Goal: Information Seeking & Learning: Learn about a topic

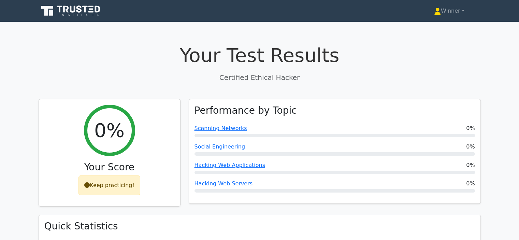
click at [71, 9] on icon at bounding box center [72, 9] width 5 height 7
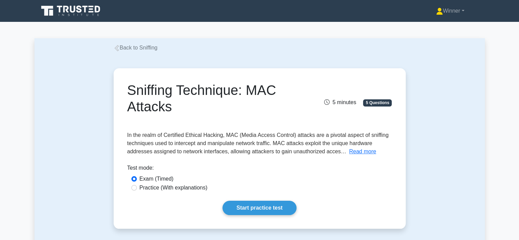
click at [124, 46] on link "Back to Sniffing" at bounding box center [136, 48] width 44 height 6
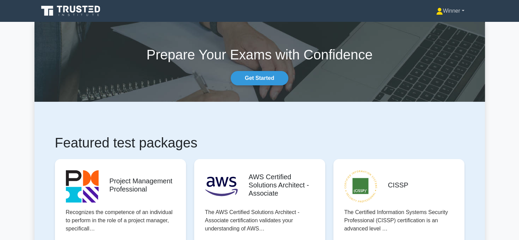
click at [461, 9] on link "Winner" at bounding box center [449, 11] width 61 height 14
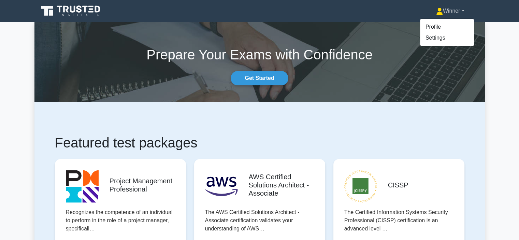
click at [461, 9] on link "Winner" at bounding box center [449, 11] width 61 height 14
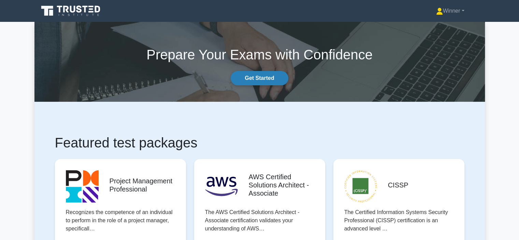
click at [254, 76] on link "Get Started" at bounding box center [258, 78] width 57 height 14
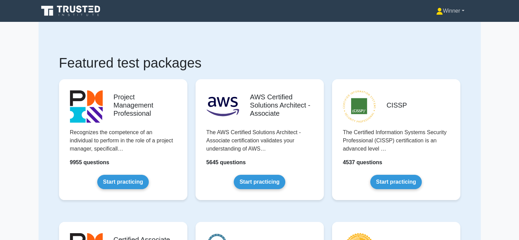
click at [461, 9] on link "Winner" at bounding box center [449, 11] width 61 height 14
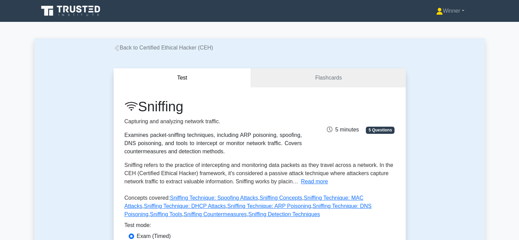
click at [115, 46] on icon at bounding box center [117, 48] width 6 height 6
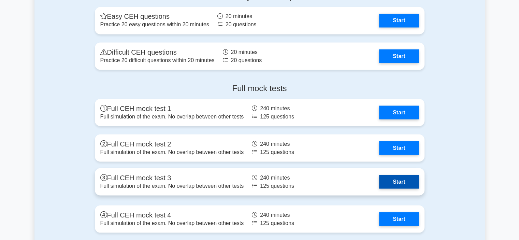
scroll to position [1159, 0]
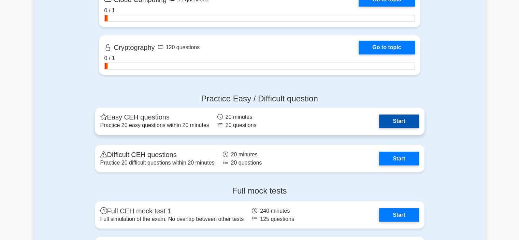
click at [379, 118] on link "Start" at bounding box center [399, 121] width 40 height 14
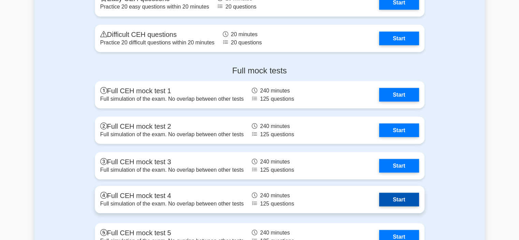
scroll to position [1268, 0]
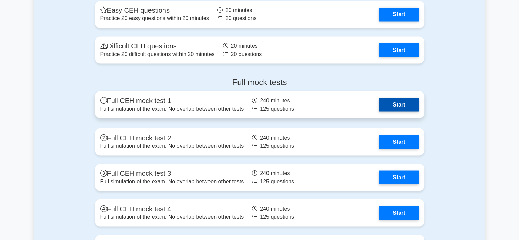
click at [379, 104] on link "Start" at bounding box center [399, 105] width 40 height 14
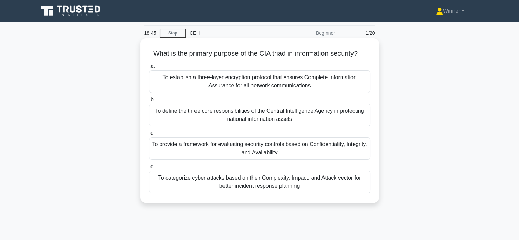
click at [276, 189] on div "To categorize cyber attacks based on their Complexity, Impact, and Attack vecto…" at bounding box center [259, 181] width 221 height 23
click at [149, 169] on input "d. To categorize cyber attacks based on their Complexity, Impact, and Attack ve…" at bounding box center [149, 166] width 0 height 4
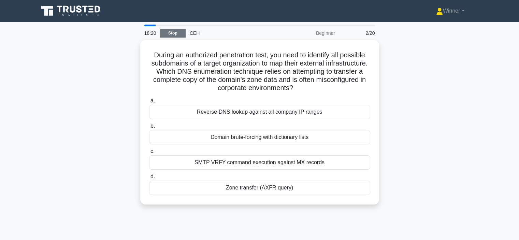
click at [168, 31] on link "Stop" at bounding box center [173, 33] width 26 height 9
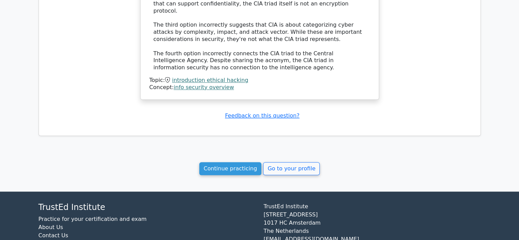
scroll to position [662, 0]
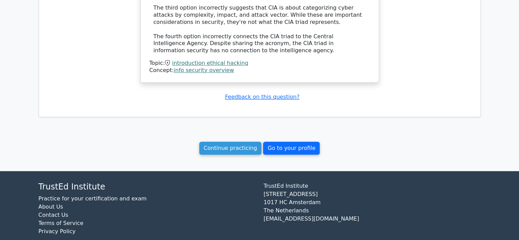
click at [284, 141] on link "Go to your profile" at bounding box center [291, 147] width 57 height 13
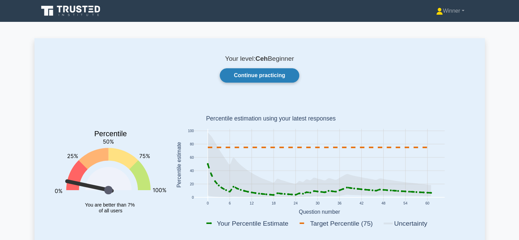
click at [252, 74] on link "Continue practicing" at bounding box center [259, 75] width 79 height 14
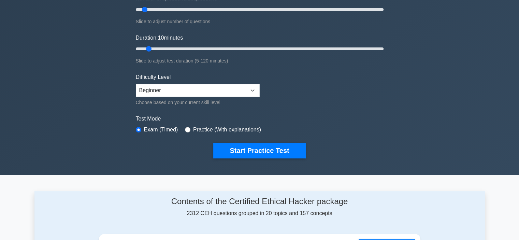
scroll to position [136, 0]
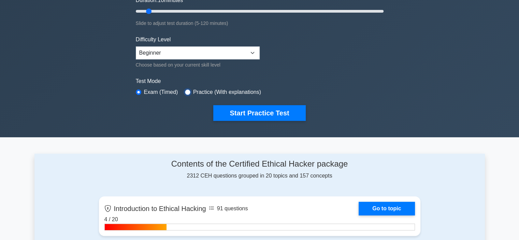
click at [188, 91] on input "radio" at bounding box center [187, 91] width 5 height 5
radio input "true"
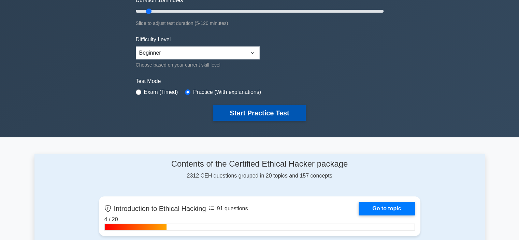
click at [248, 111] on button "Start Practice Test" at bounding box center [259, 113] width 92 height 16
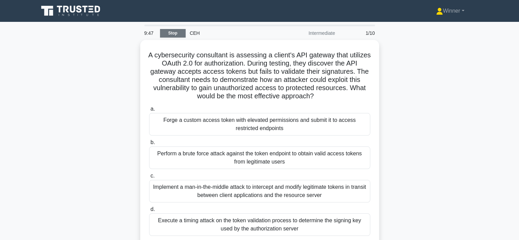
click at [176, 32] on link "Stop" at bounding box center [173, 33] width 26 height 9
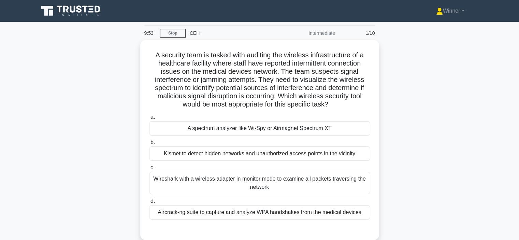
click at [85, 12] on icon at bounding box center [85, 9] width 5 height 7
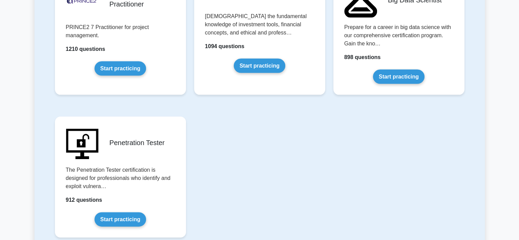
scroll to position [1500, 0]
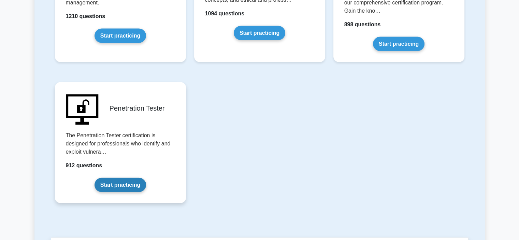
click at [112, 182] on link "Start practicing" at bounding box center [119, 185] width 51 height 14
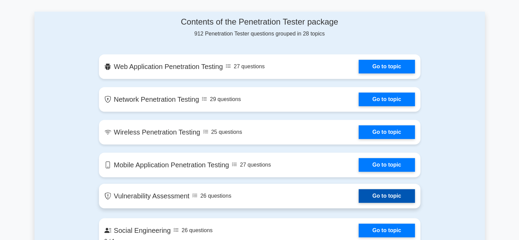
scroll to position [239, 0]
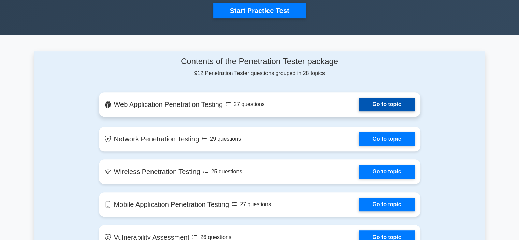
click at [358, 107] on link "Go to topic" at bounding box center [386, 105] width 56 height 14
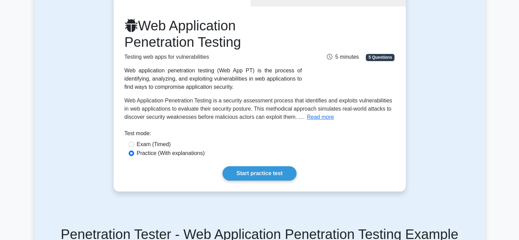
scroll to position [68, 0]
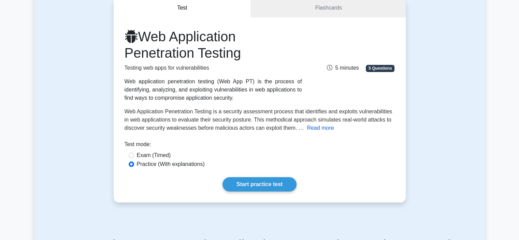
click at [318, 127] on button "Read more" at bounding box center [320, 128] width 27 height 8
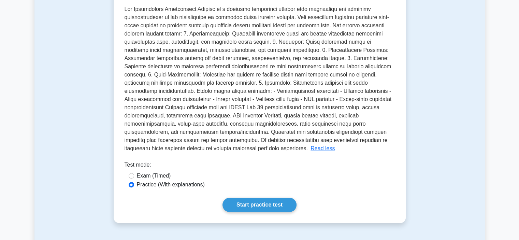
scroll to position [205, 0]
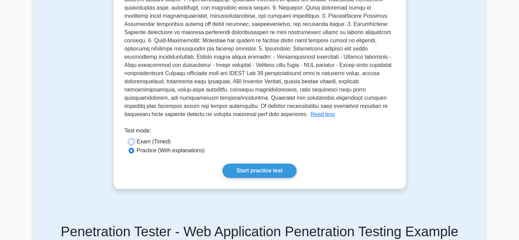
click at [133, 139] on input "Exam (Timed)" at bounding box center [131, 141] width 5 height 5
radio input "true"
click at [132, 148] on input "Practice (With explanations)" at bounding box center [131, 150] width 5 height 5
radio input "true"
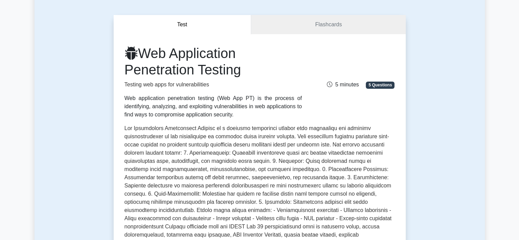
scroll to position [0, 0]
